Goal: Task Accomplishment & Management: Manage account settings

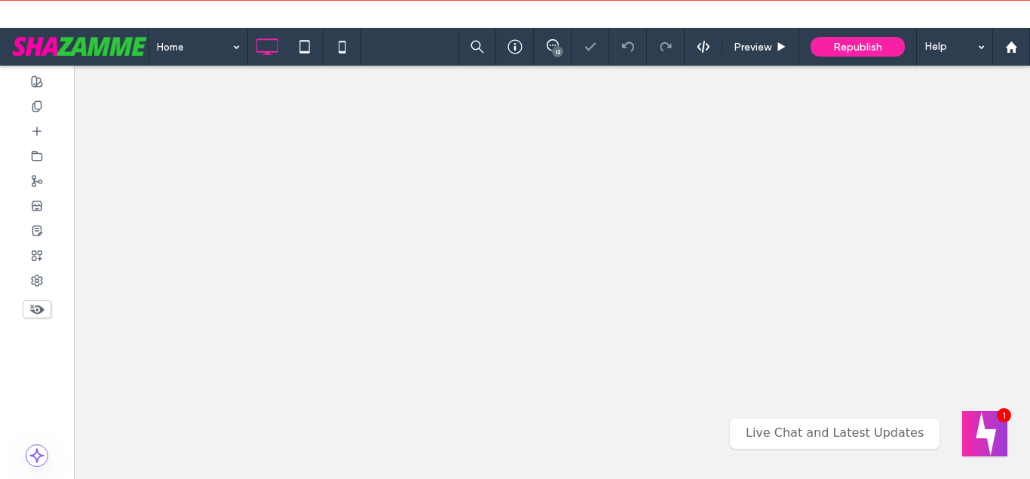
click at [753, 23] on div "Home 13 Preview Republish Help Site Comments Team & Clients Automate new commen…" at bounding box center [515, 239] width 1030 height 479
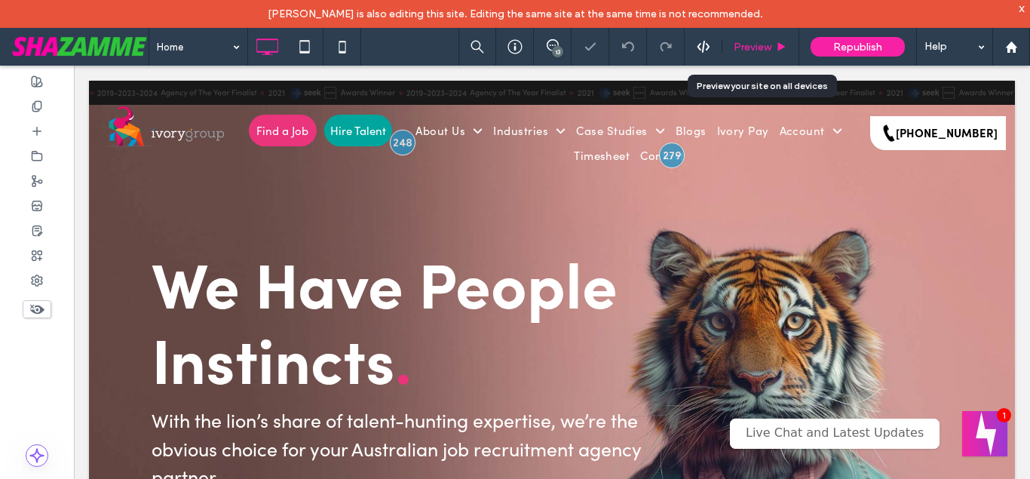
click at [763, 44] on span "Preview" at bounding box center [753, 47] width 38 height 13
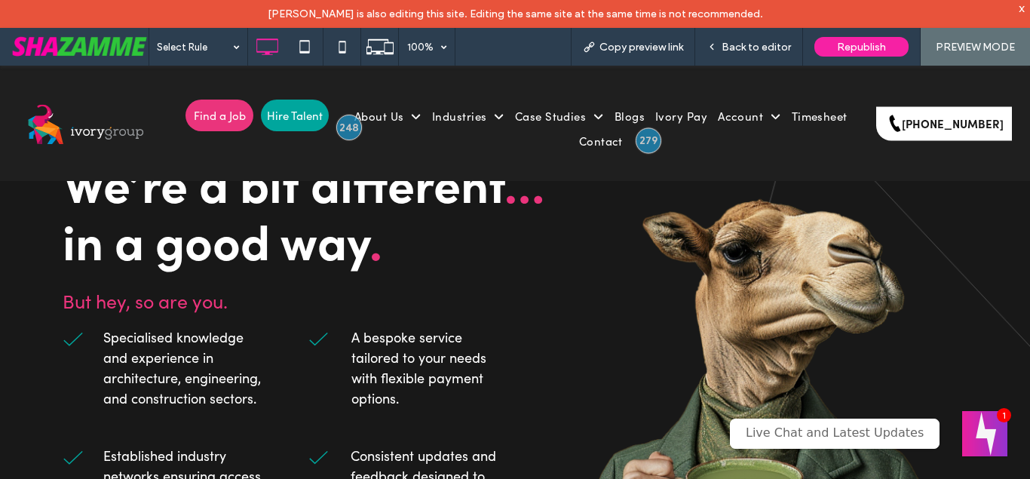
scroll to position [3271, 0]
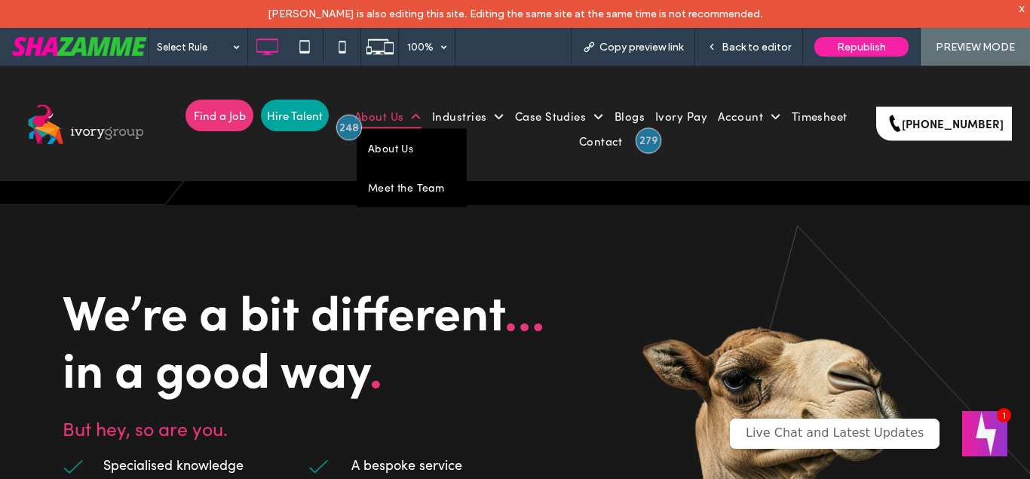
click at [400, 116] on span "About Us" at bounding box center [388, 115] width 67 height 25
click at [382, 111] on span "About Us" at bounding box center [388, 115] width 67 height 25
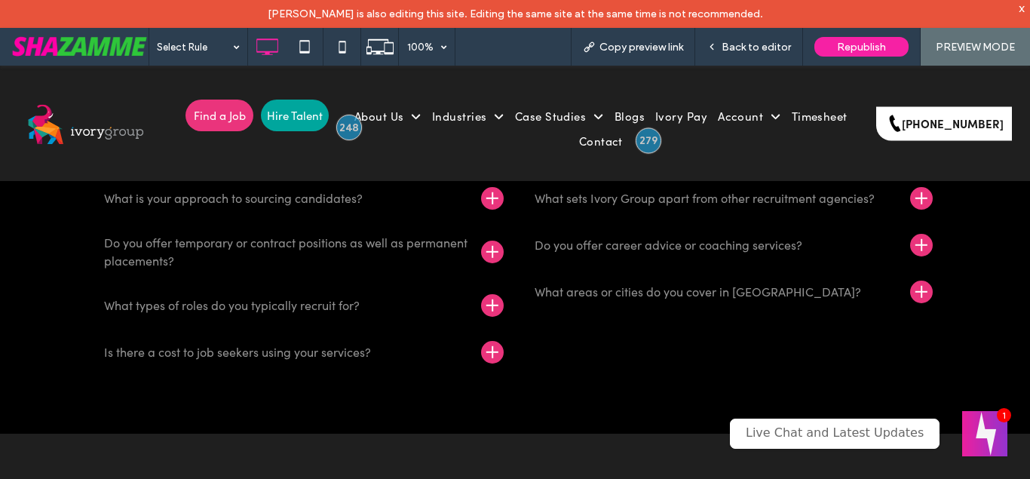
scroll to position [5910, 0]
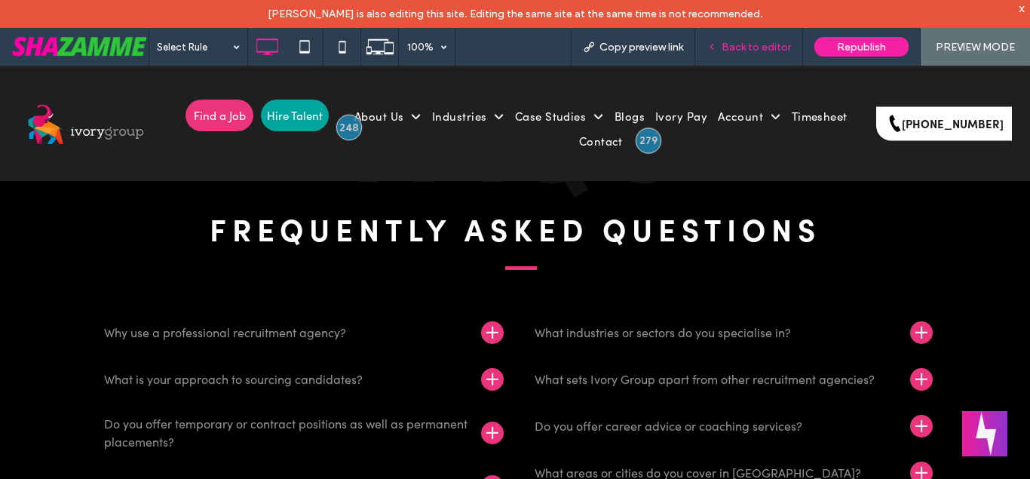
click at [763, 39] on div "Back to editor" at bounding box center [749, 47] width 108 height 38
click at [781, 38] on div "Back to editor" at bounding box center [749, 47] width 108 height 38
click at [781, 49] on span "Back to editor" at bounding box center [756, 47] width 69 height 13
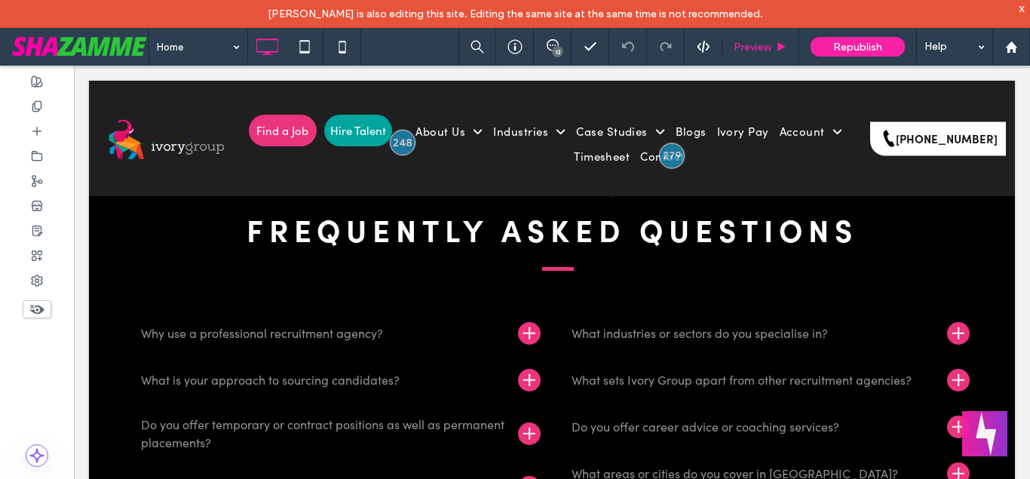
scroll to position [5895, 0]
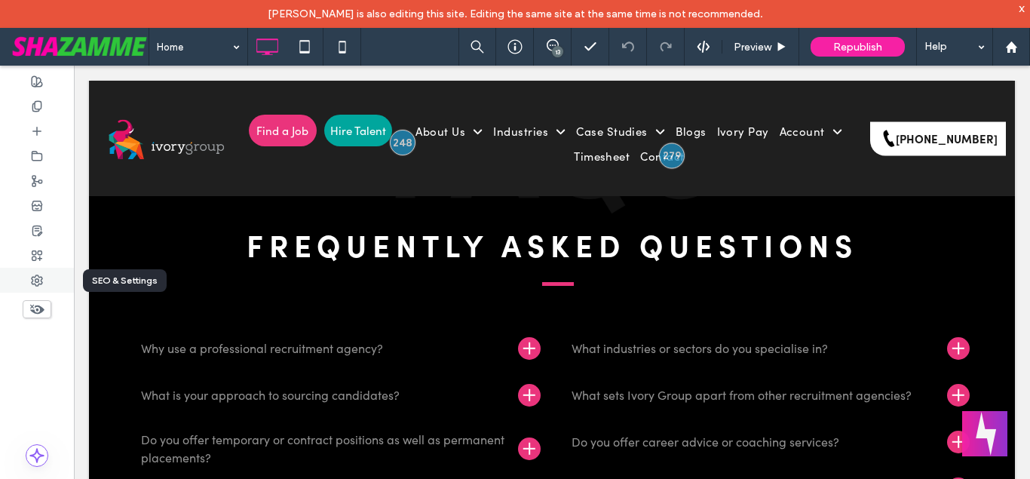
click at [45, 282] on div at bounding box center [37, 280] width 74 height 25
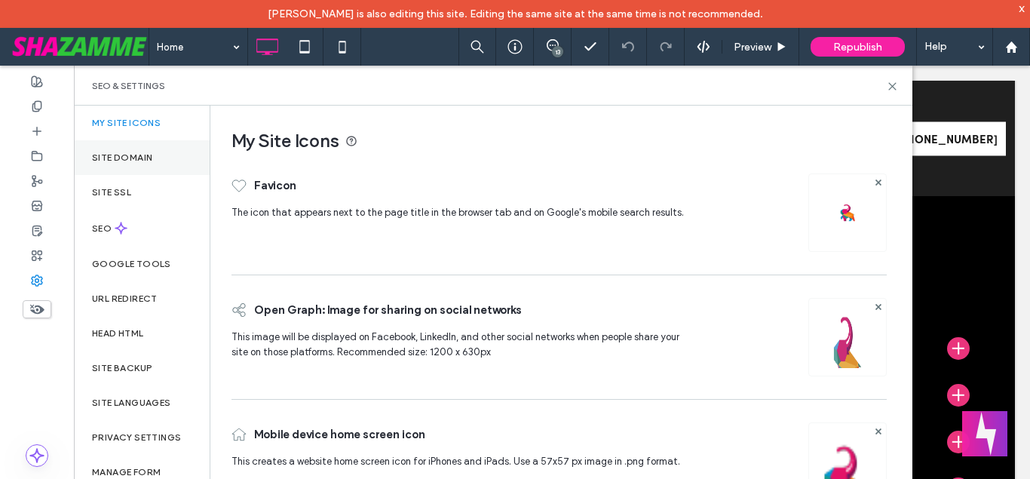
click at [127, 149] on div "Site Domain" at bounding box center [142, 157] width 136 height 35
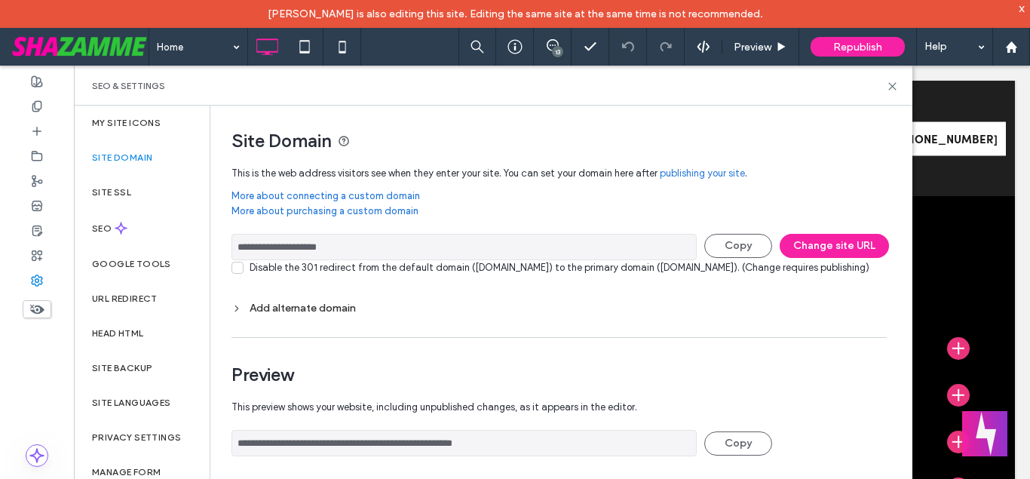
drag, startPoint x: 401, startPoint y: 247, endPoint x: 48, endPoint y: 258, distance: 352.4
click at [232, 258] on input "**********" at bounding box center [464, 247] width 465 height 26
click at [302, 45] on icon at bounding box center [305, 47] width 30 height 30
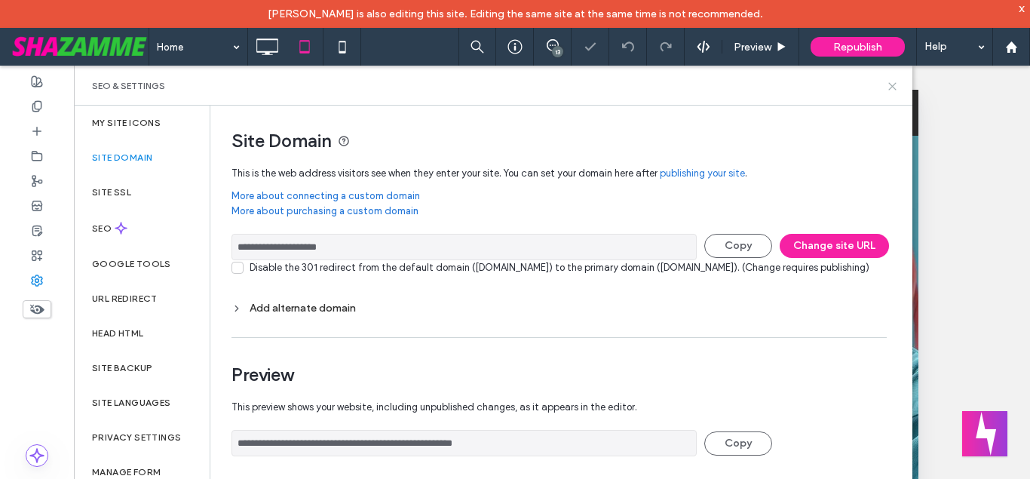
click at [892, 83] on icon at bounding box center [892, 86] width 11 height 11
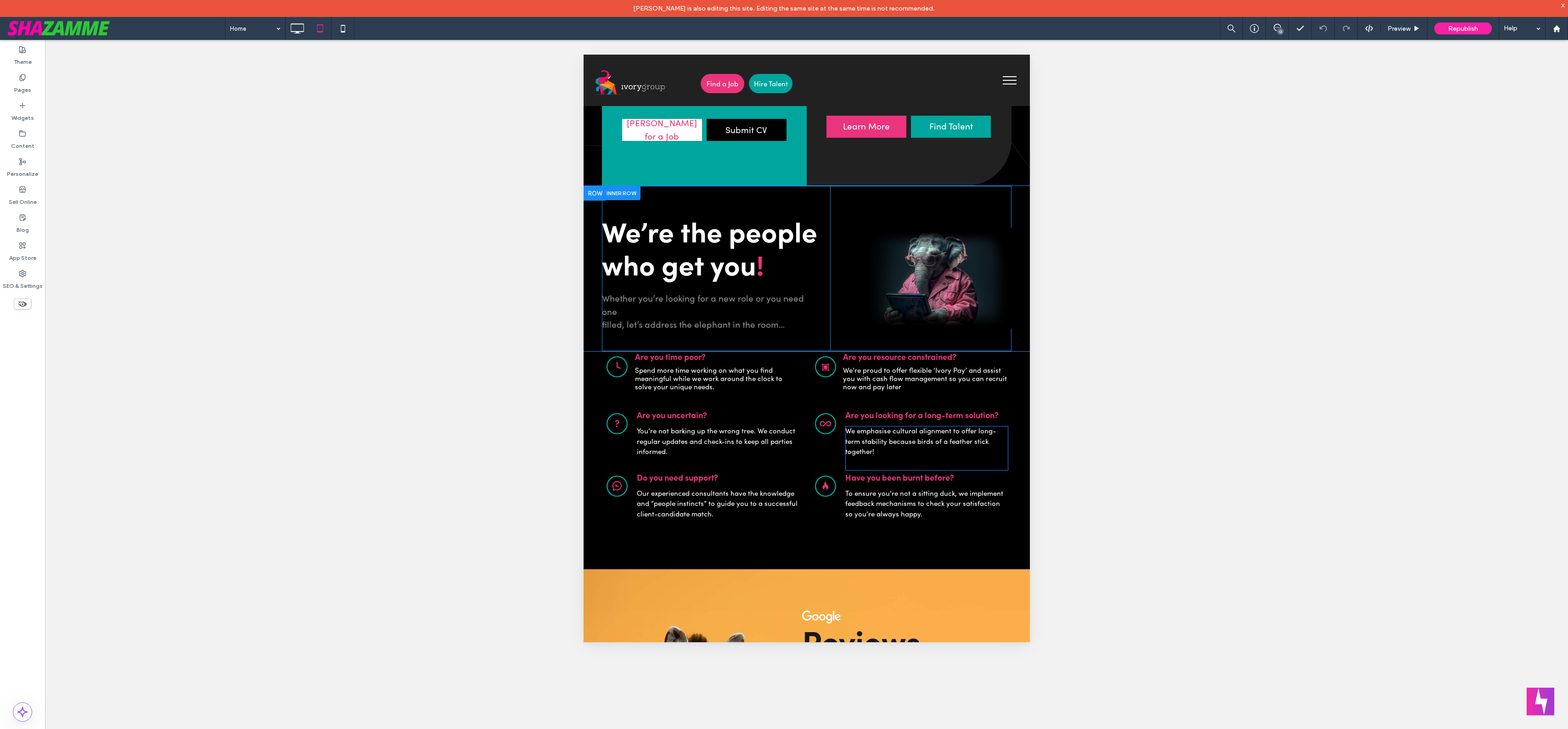
scroll to position [643, 0]
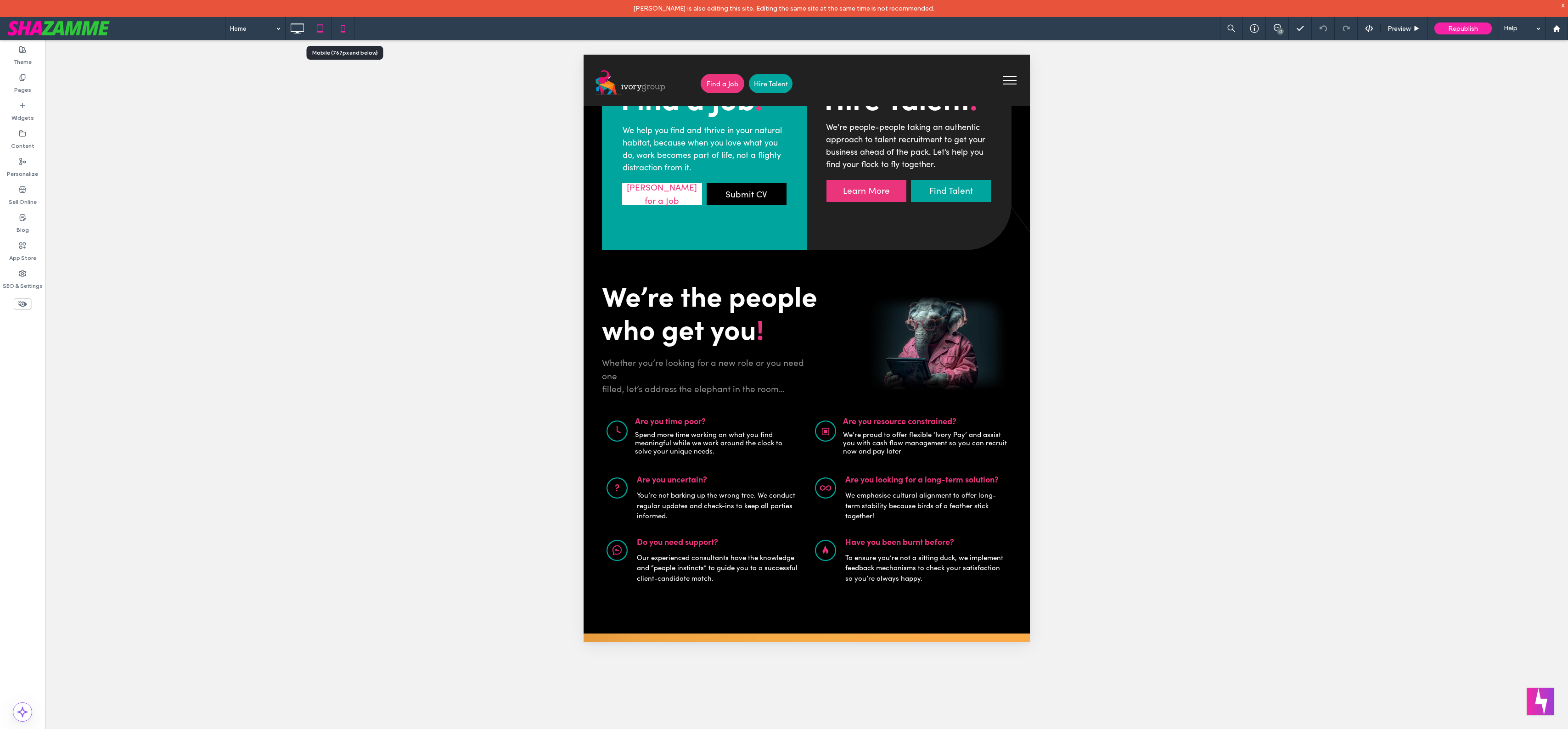
click at [351, 27] on icon at bounding box center [343, 29] width 18 height 18
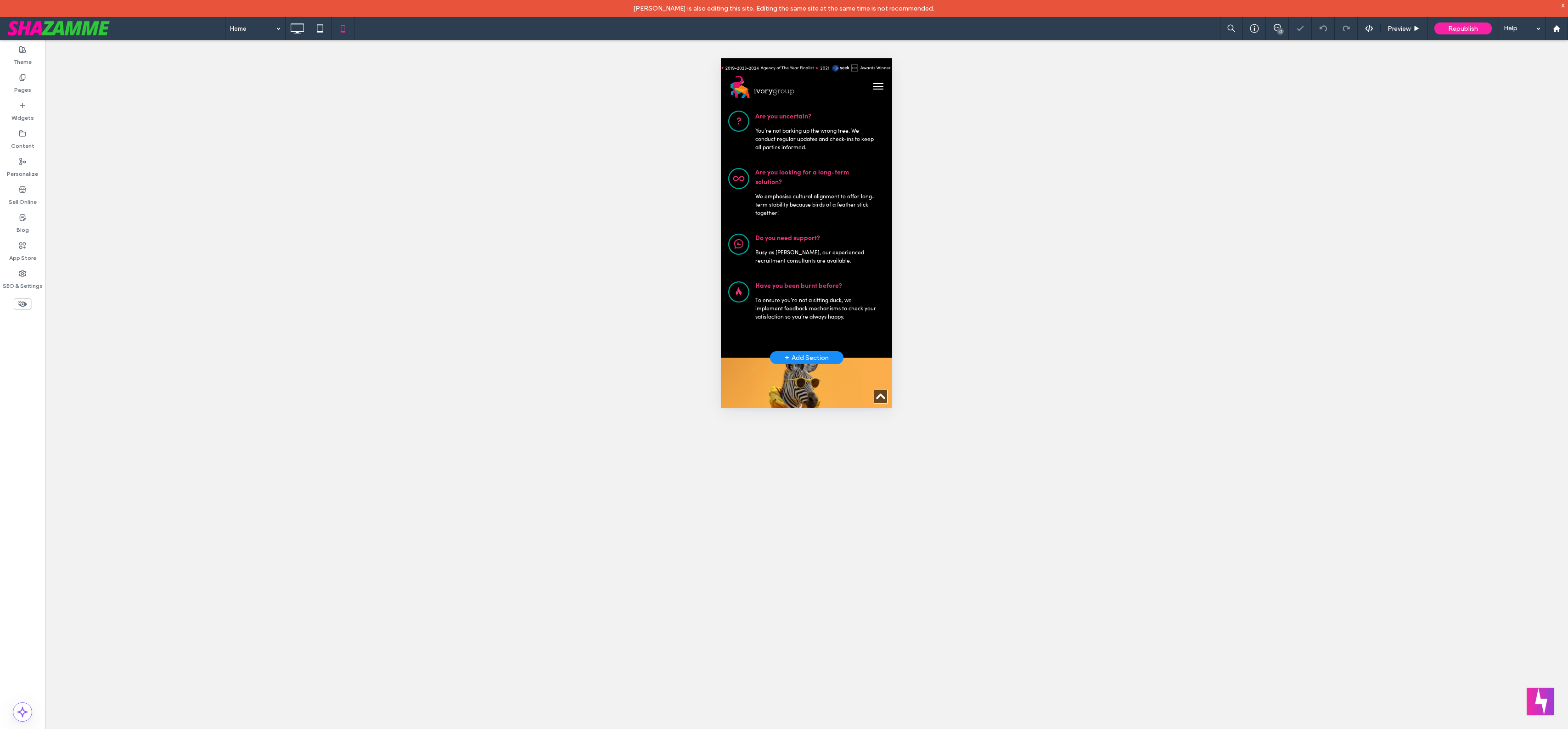
scroll to position [1205, 0]
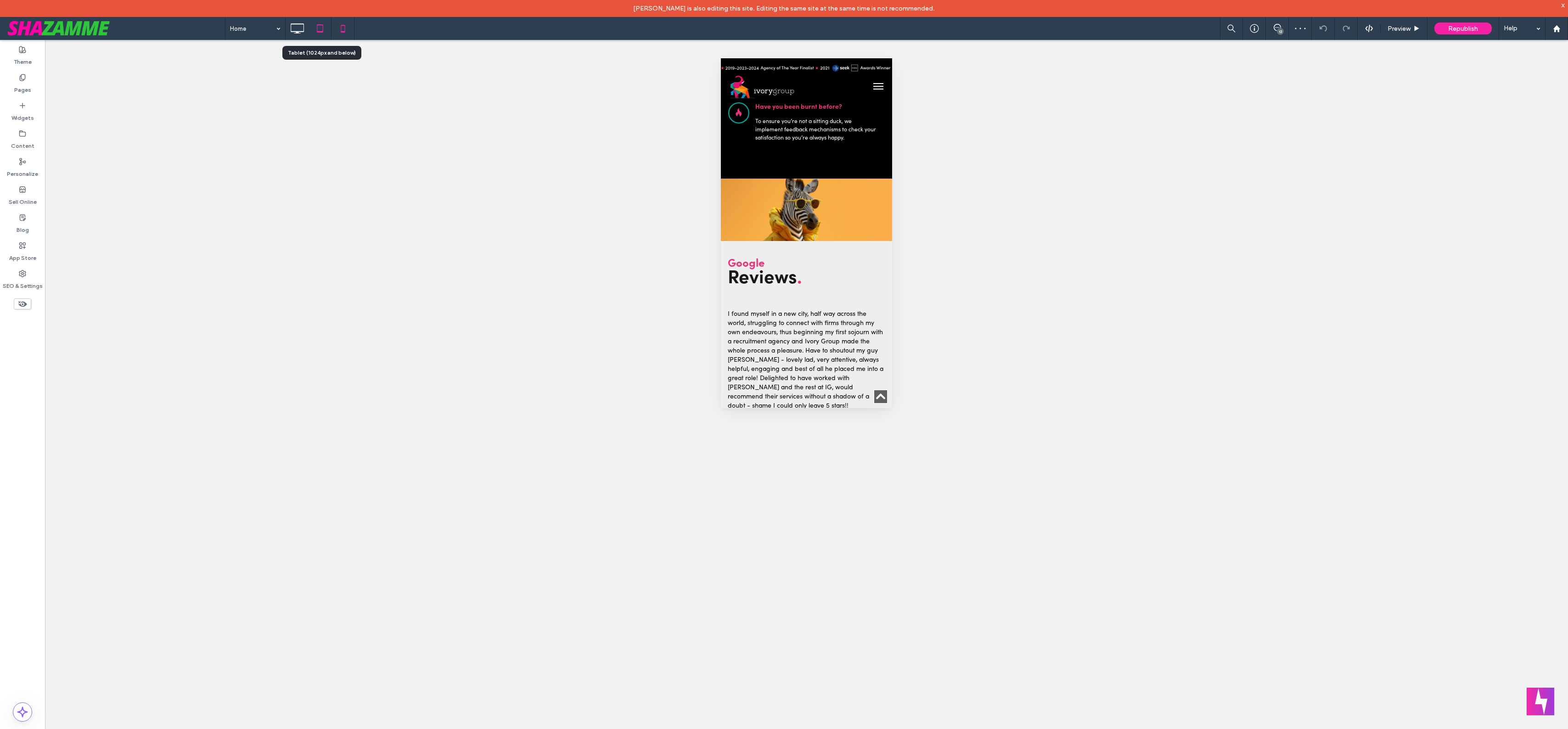
click at [321, 27] on icon at bounding box center [320, 29] width 18 height 18
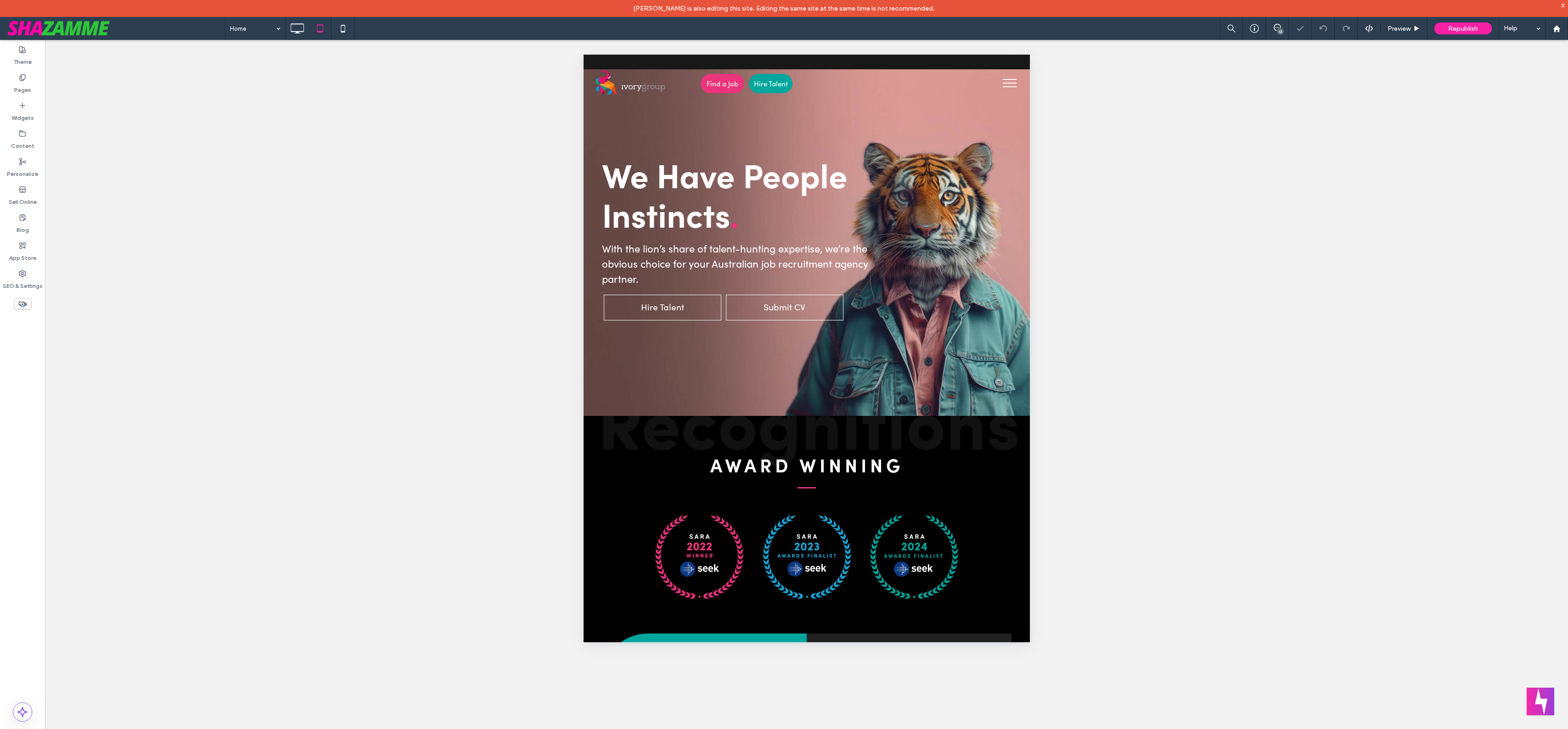
scroll to position [0, 0]
